Goal: Task Accomplishment & Management: Complete application form

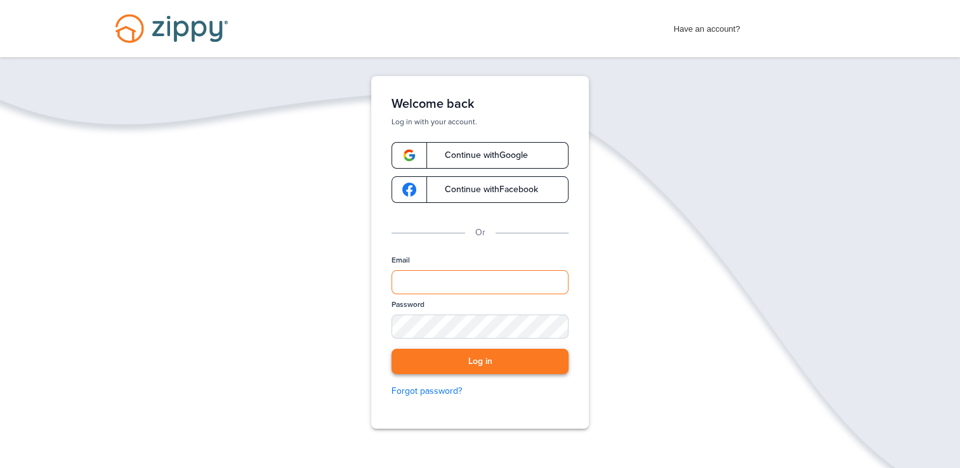
type input "**********"
click at [495, 367] on button "Log in" at bounding box center [479, 362] width 177 height 26
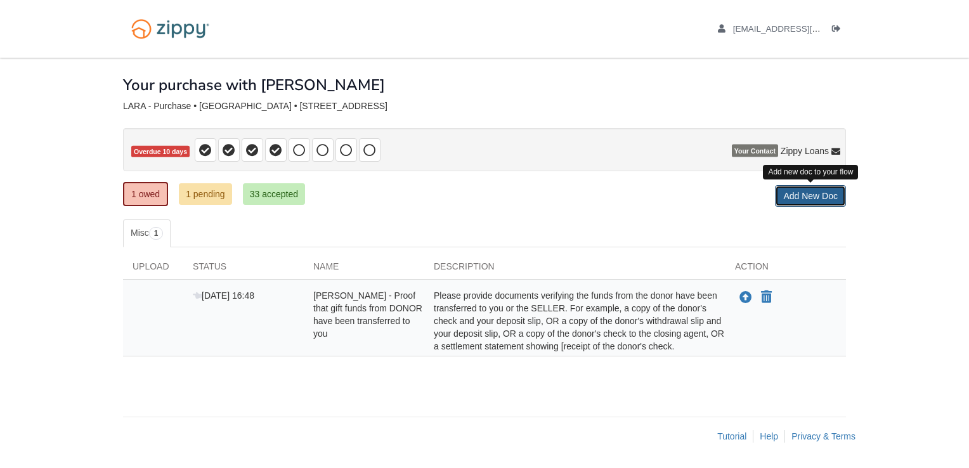
click at [817, 197] on link "Add New Doc" at bounding box center [810, 196] width 71 height 22
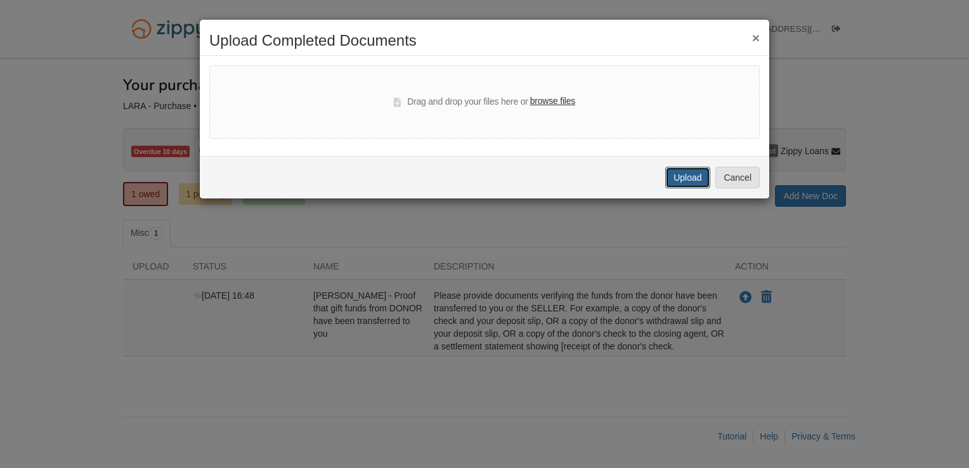
click at [683, 179] on button "Upload" at bounding box center [687, 178] width 44 height 22
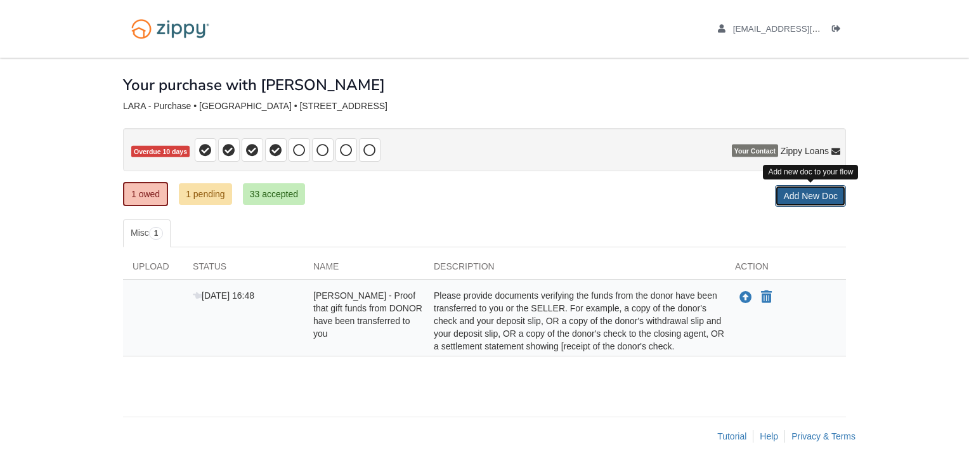
click at [814, 199] on link "Add New Doc" at bounding box center [810, 196] width 71 height 22
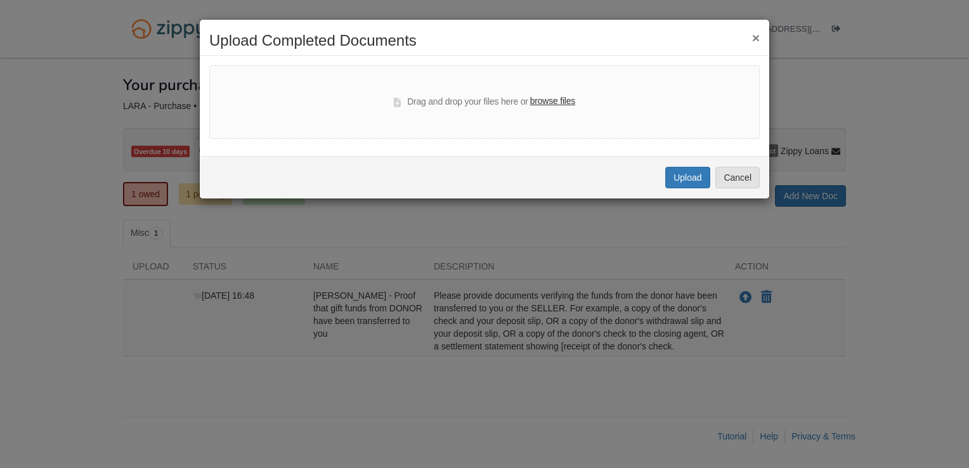
click at [558, 101] on label "browse files" at bounding box center [552, 102] width 45 height 14
click at [0, 0] on input "browse files" at bounding box center [0, 0] width 0 height 0
select select "****"
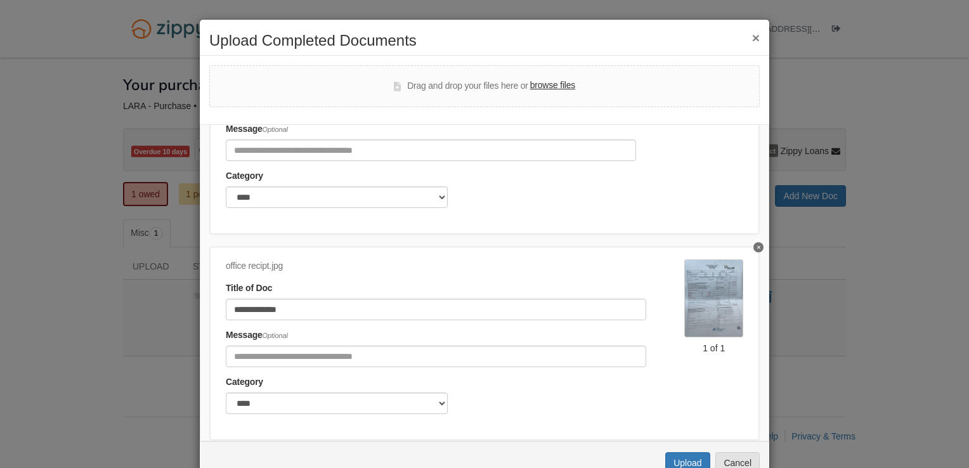
scroll to position [163, 0]
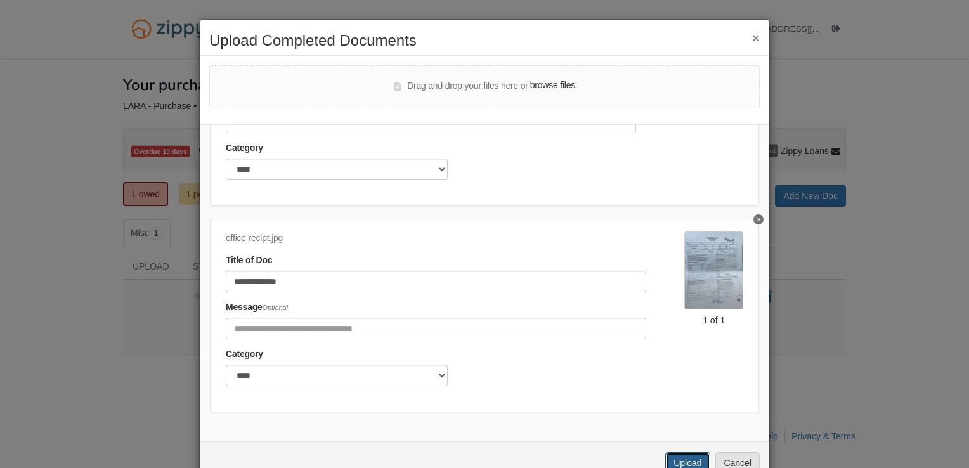
click at [672, 456] on button "Upload" at bounding box center [687, 463] width 44 height 22
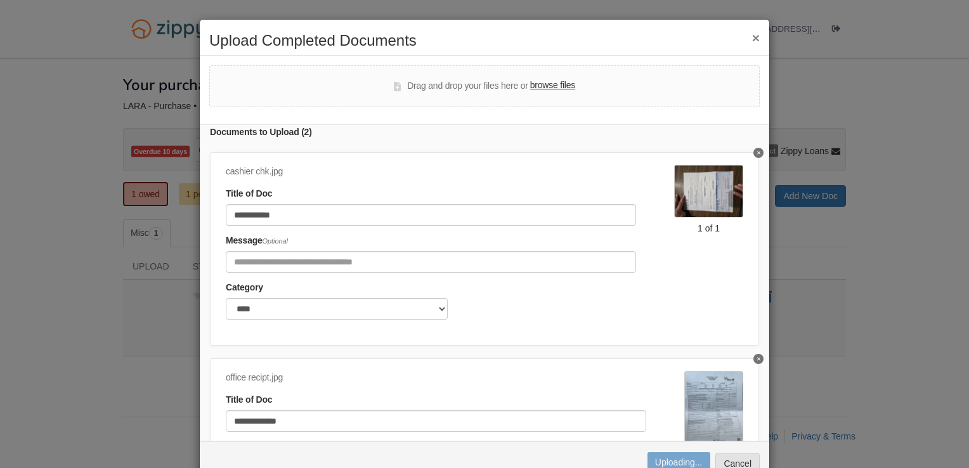
scroll to position [0, 0]
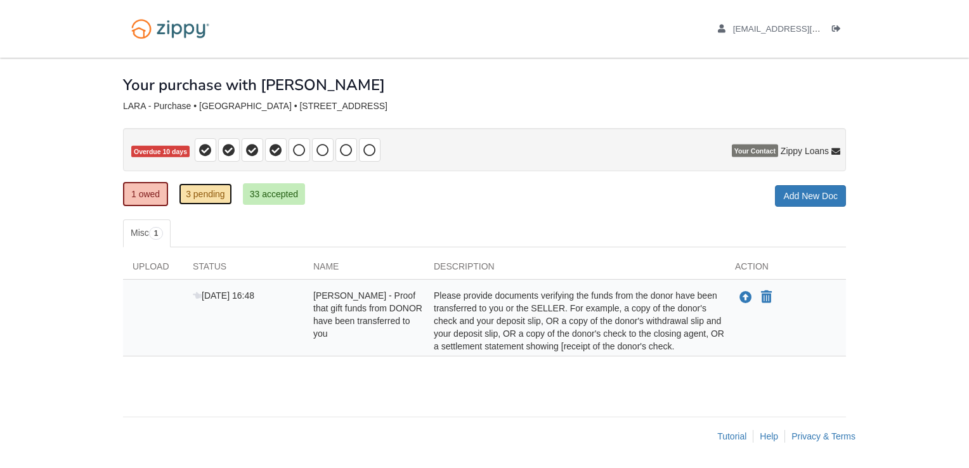
click at [192, 197] on link "3 pending" at bounding box center [205, 194] width 53 height 22
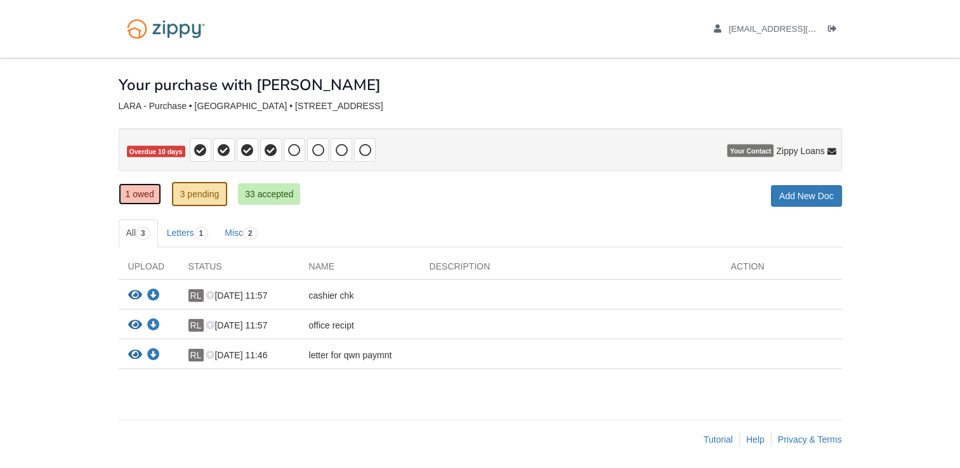
click at [128, 198] on link "1 owed" at bounding box center [140, 194] width 43 height 22
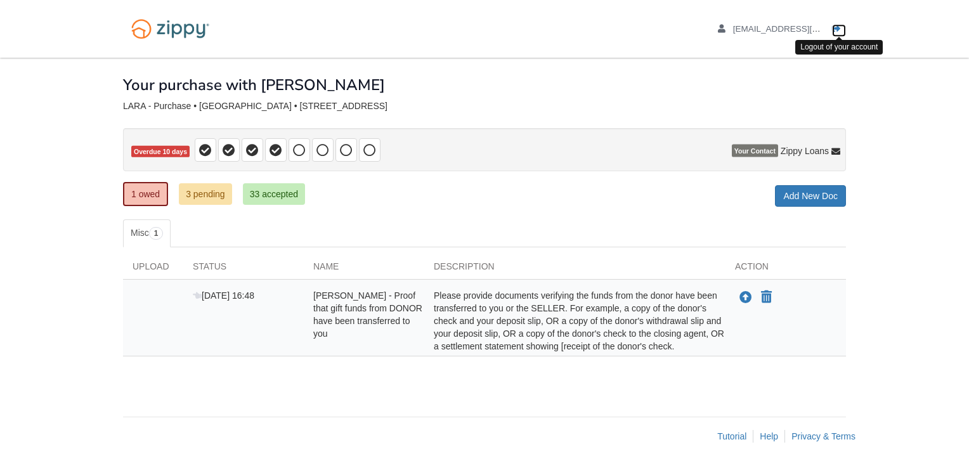
click at [835, 29] on icon "Log out" at bounding box center [836, 29] width 9 height 9
